Goal: Information Seeking & Learning: Understand process/instructions

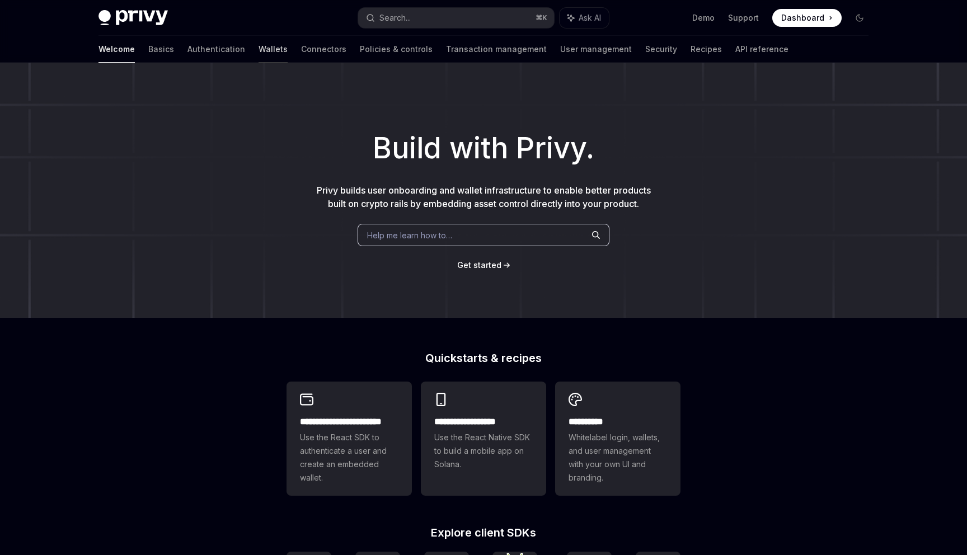
click at [258, 53] on link "Wallets" at bounding box center [272, 49] width 29 height 27
type textarea "*"
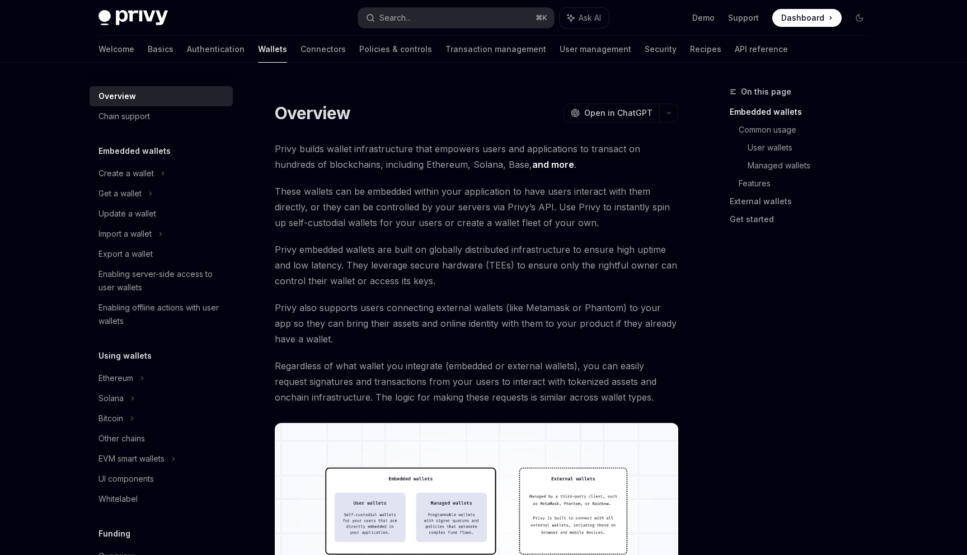
click at [803, 16] on span "Dashboard" at bounding box center [802, 17] width 43 height 11
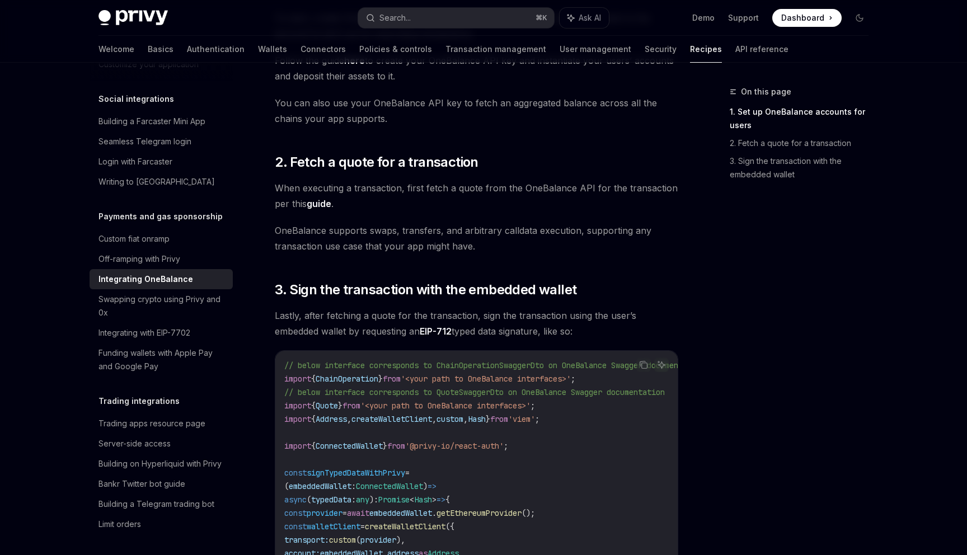
scroll to position [345, 0]
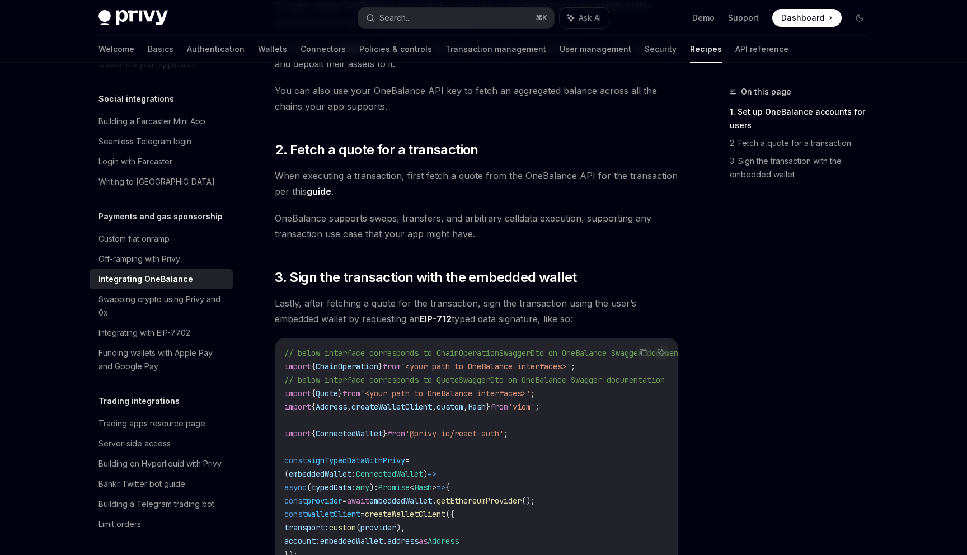
click at [323, 190] on link "guide" at bounding box center [319, 192] width 25 height 12
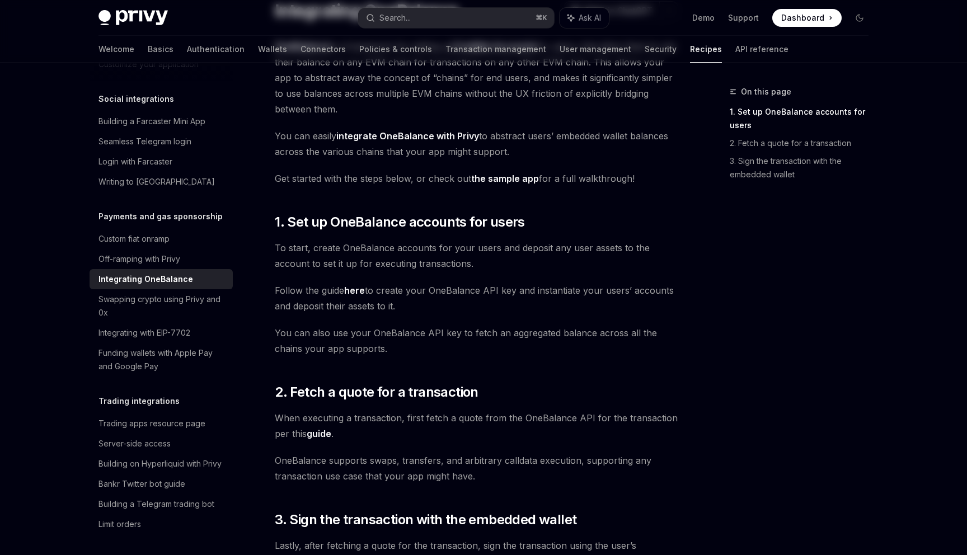
scroll to position [0, 0]
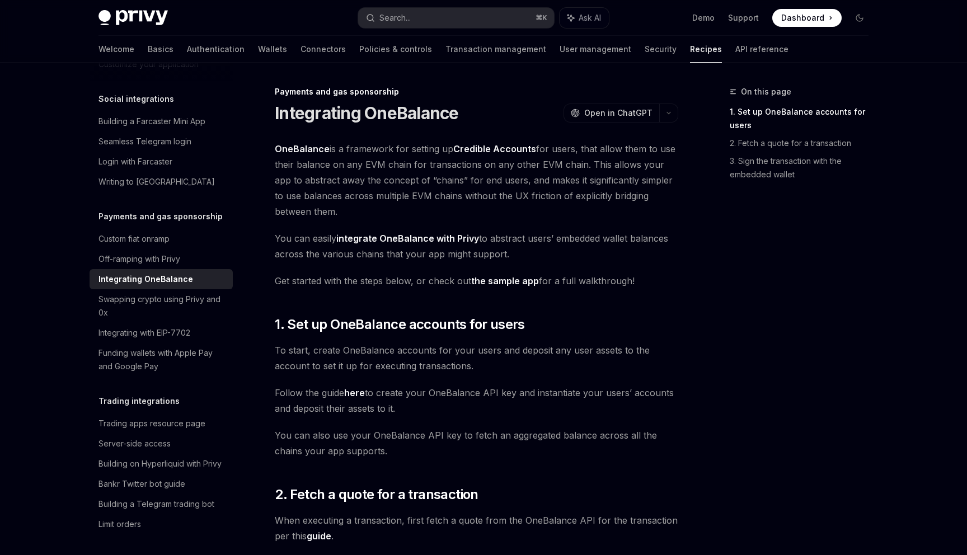
click at [356, 393] on link "here" at bounding box center [354, 393] width 21 height 12
